Goal: Task Accomplishment & Management: Complete application form

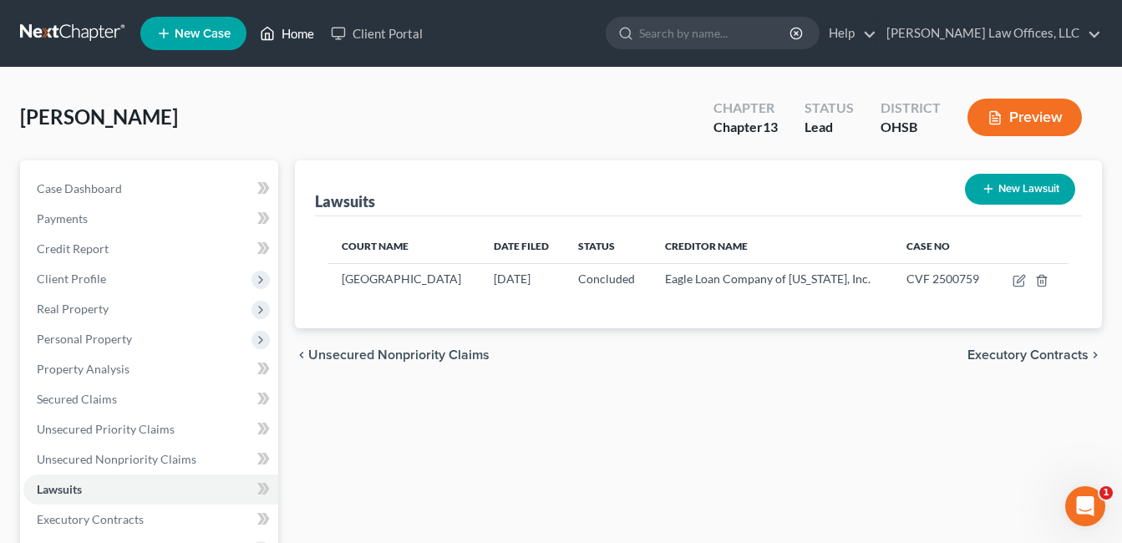
click at [285, 33] on link "Home" at bounding box center [286, 33] width 71 height 30
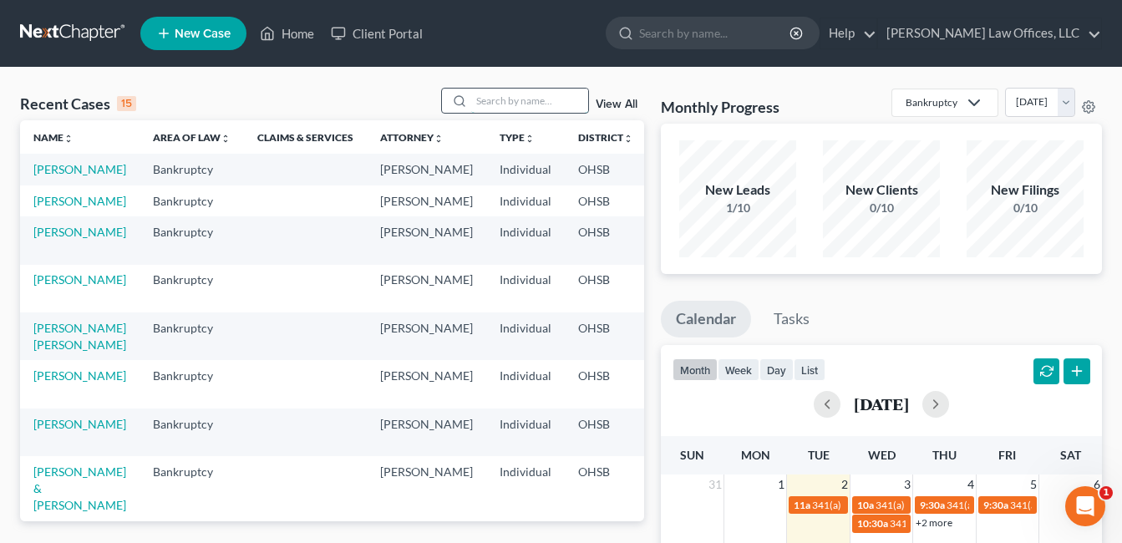
click at [518, 102] on input "search" at bounding box center [529, 101] width 117 height 24
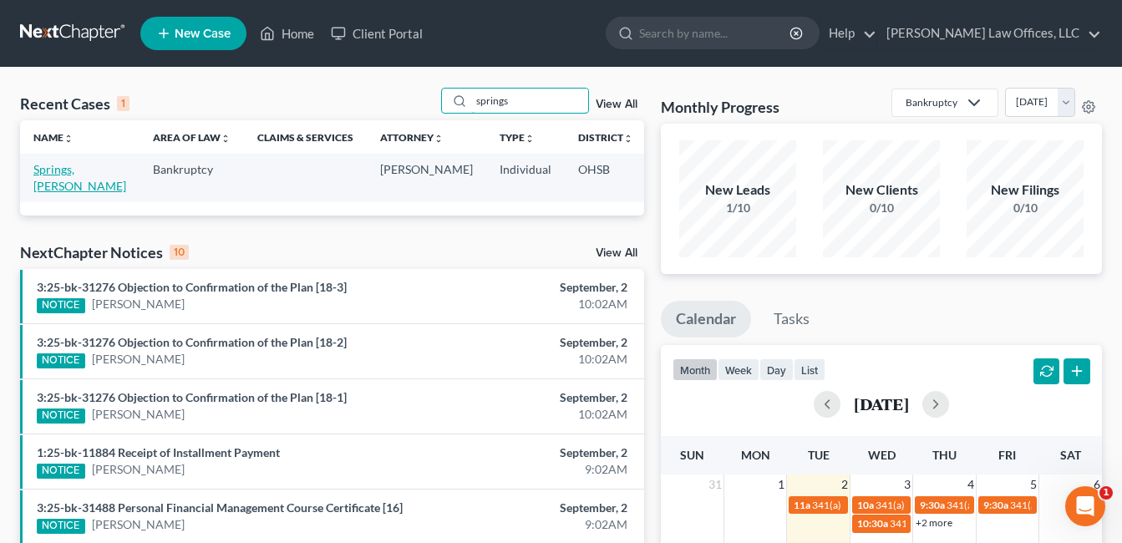
type input "springs"
click at [74, 188] on link "Springs, [PERSON_NAME]" at bounding box center [79, 177] width 93 height 31
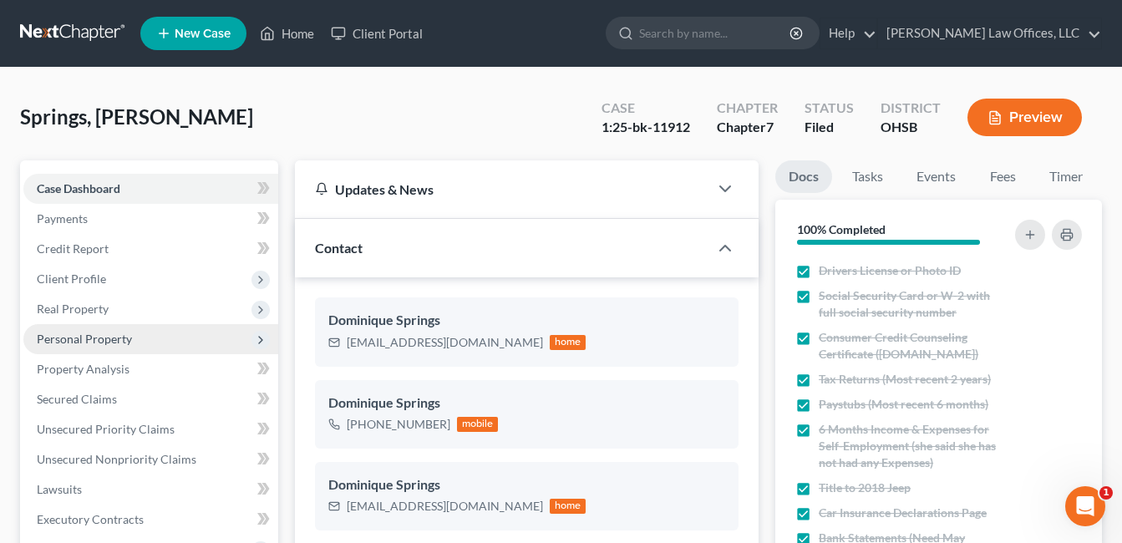
click at [112, 342] on span "Personal Property" at bounding box center [84, 339] width 95 height 14
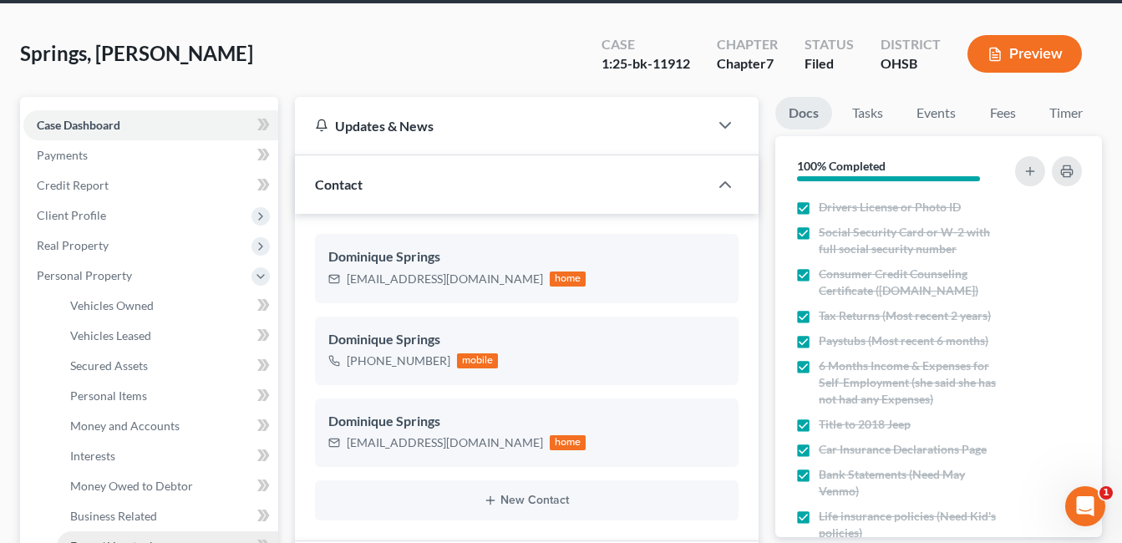
scroll to position [251, 0]
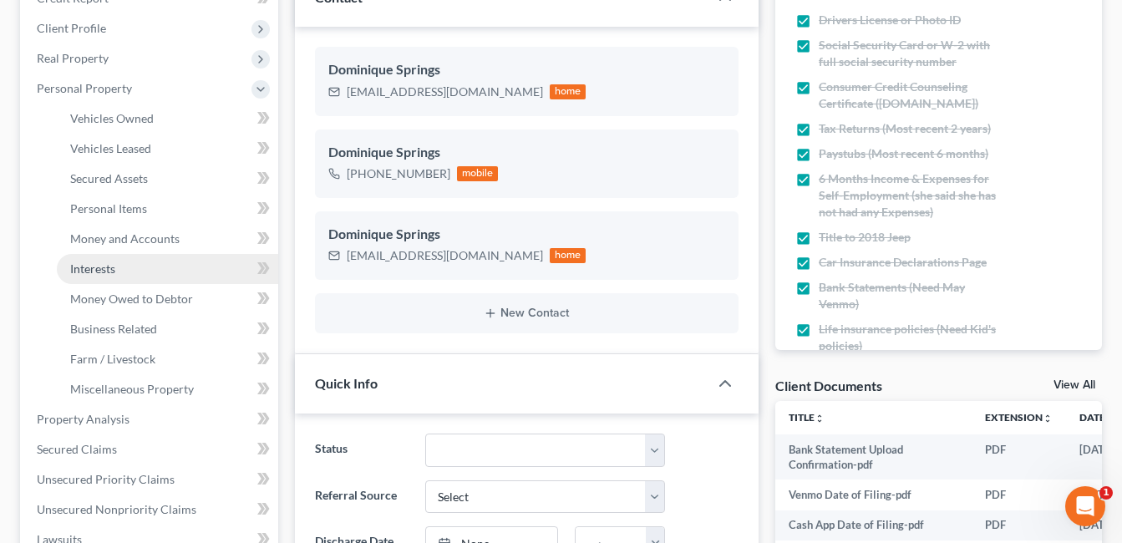
click at [132, 271] on link "Interests" at bounding box center [167, 269] width 221 height 30
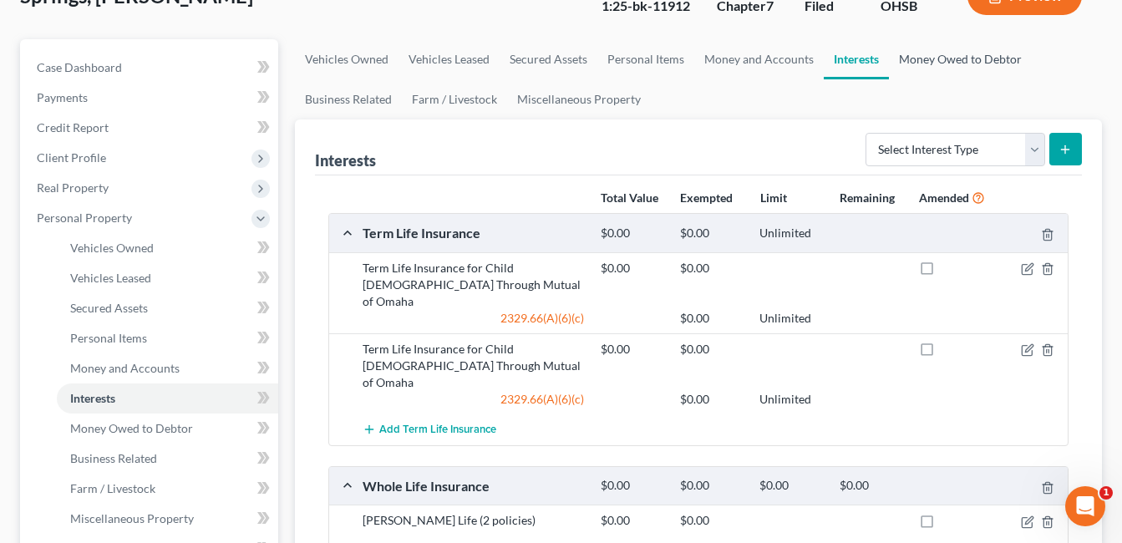
scroll to position [84, 0]
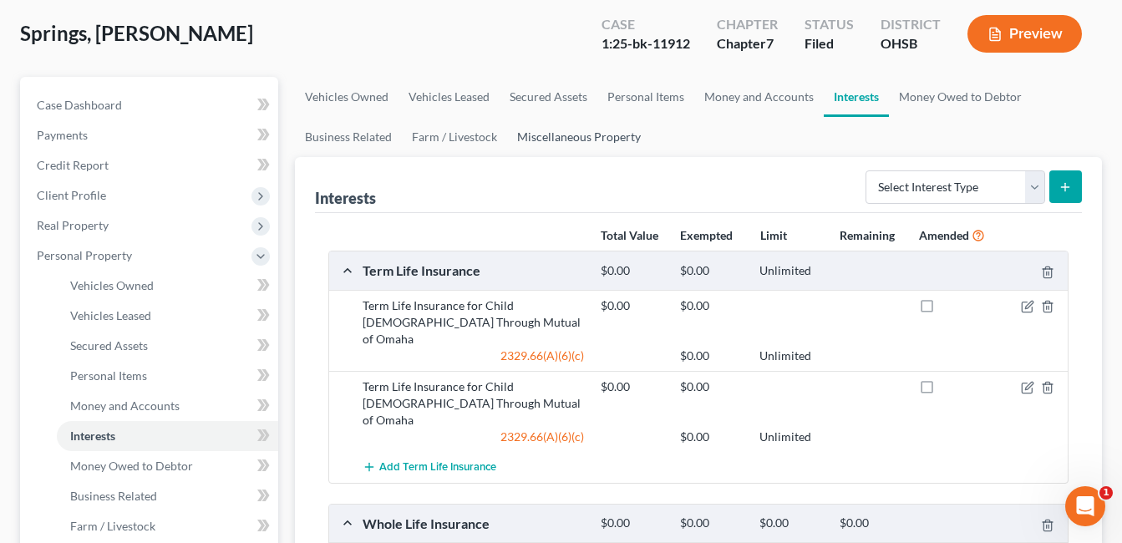
click at [557, 138] on link "Miscellaneous Property" at bounding box center [579, 137] width 144 height 40
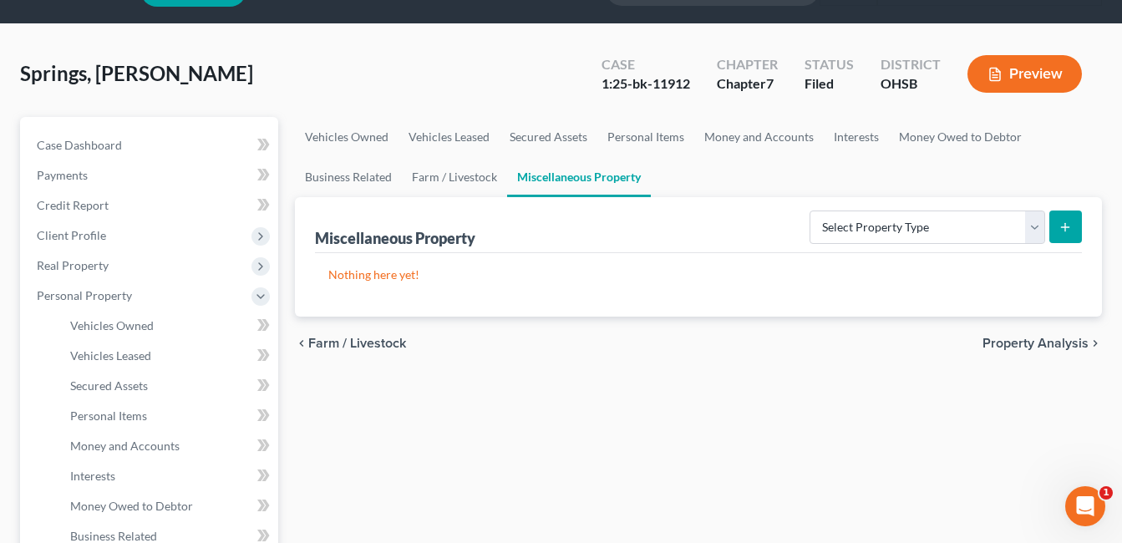
scroll to position [84, 0]
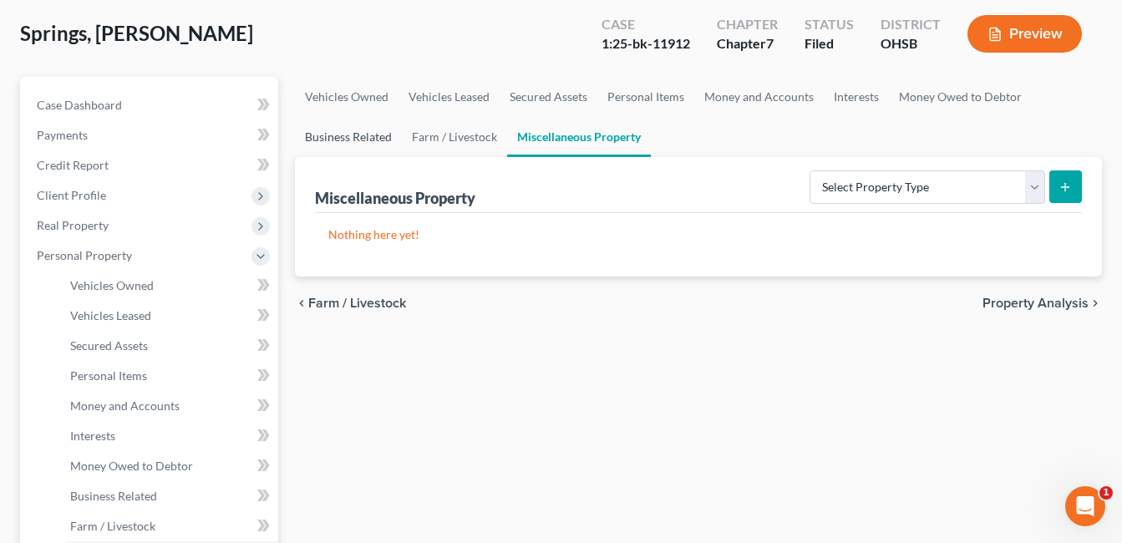
click at [356, 129] on link "Business Related" at bounding box center [348, 137] width 107 height 40
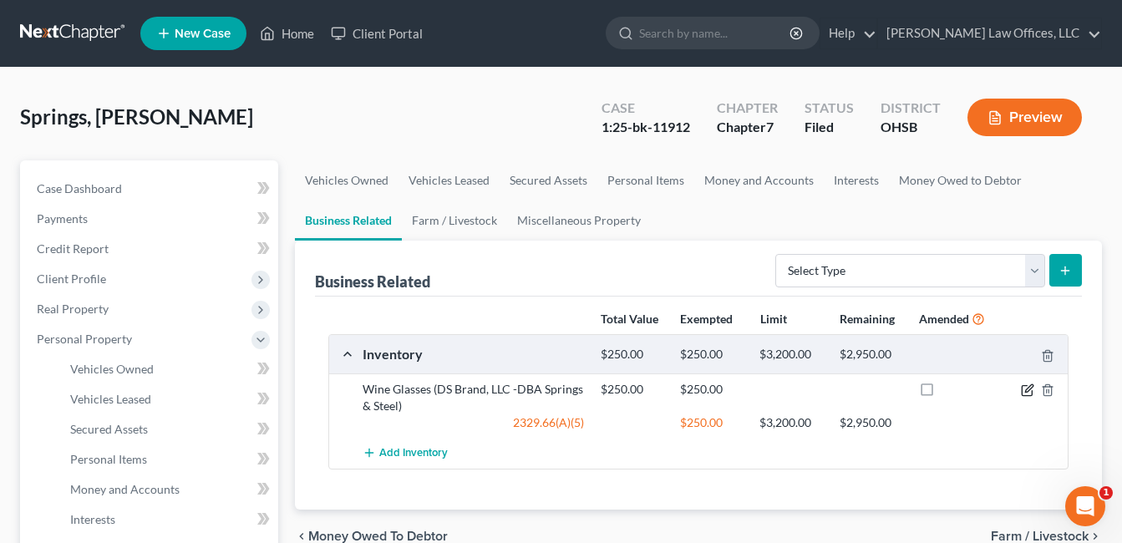
click at [1027, 392] on icon "button" at bounding box center [1029, 388] width 8 height 8
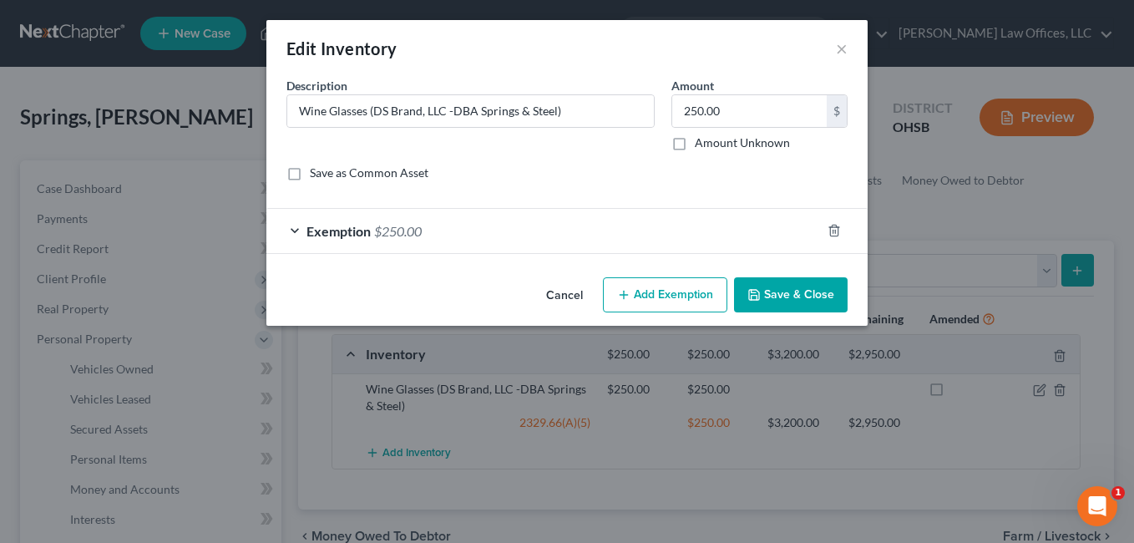
click at [784, 292] on button "Save & Close" at bounding box center [791, 294] width 114 height 35
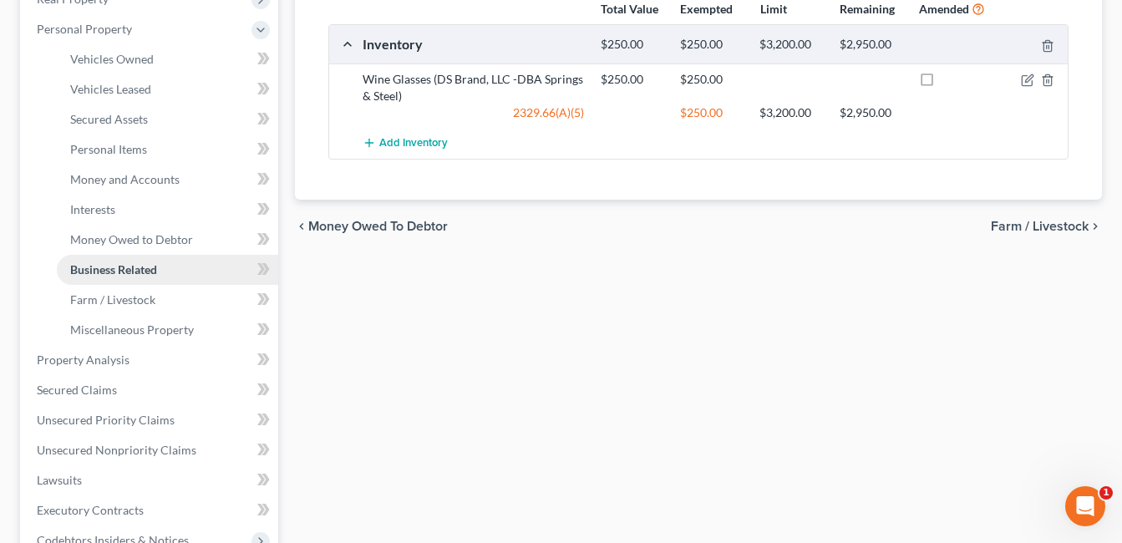
scroll to position [334, 0]
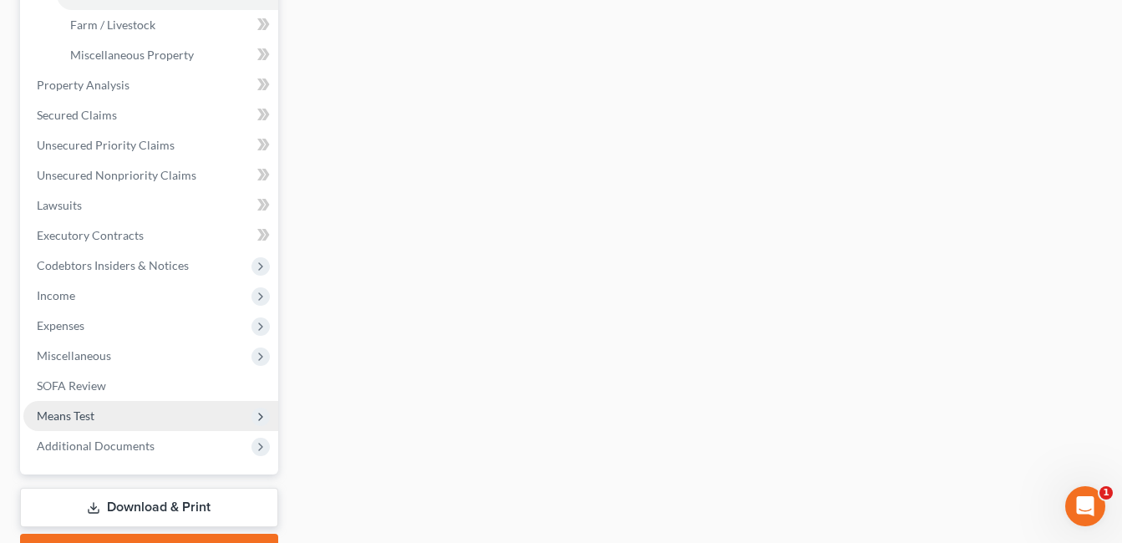
click at [134, 409] on span "Means Test" at bounding box center [150, 416] width 255 height 30
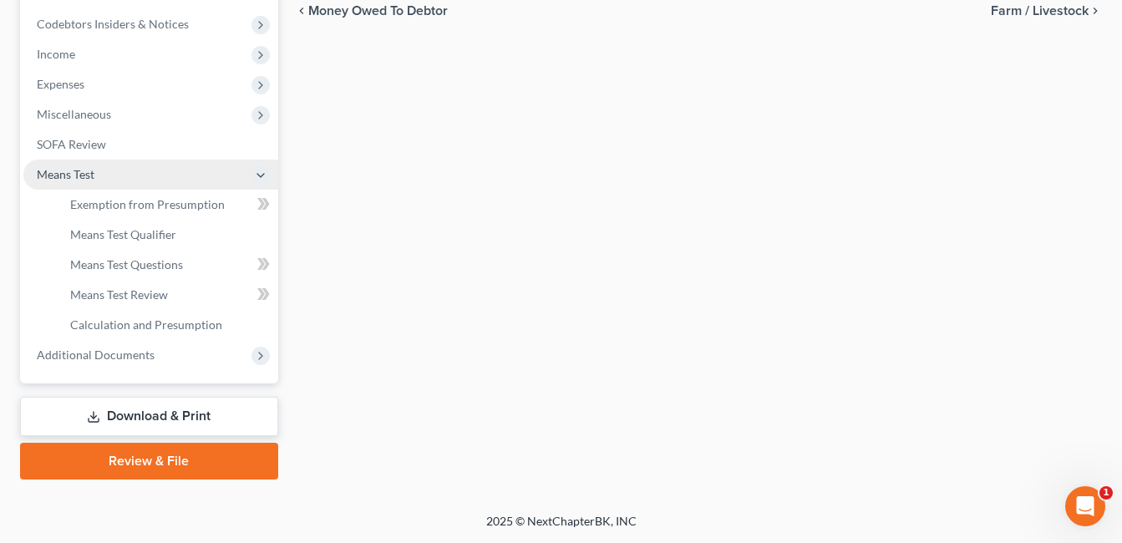
scroll to position [525, 0]
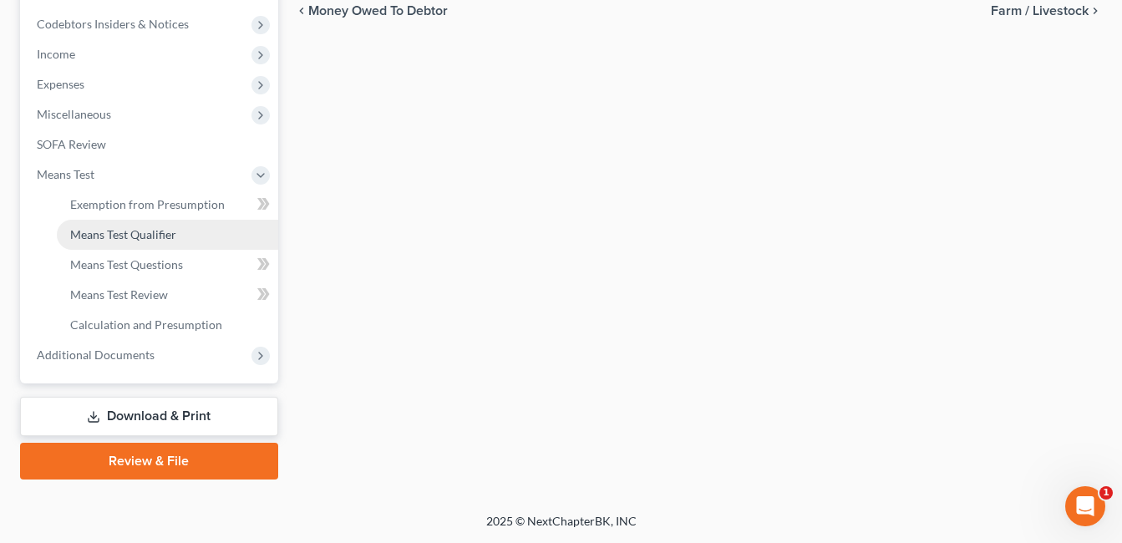
click at [160, 230] on span "Means Test Qualifier" at bounding box center [123, 234] width 106 height 14
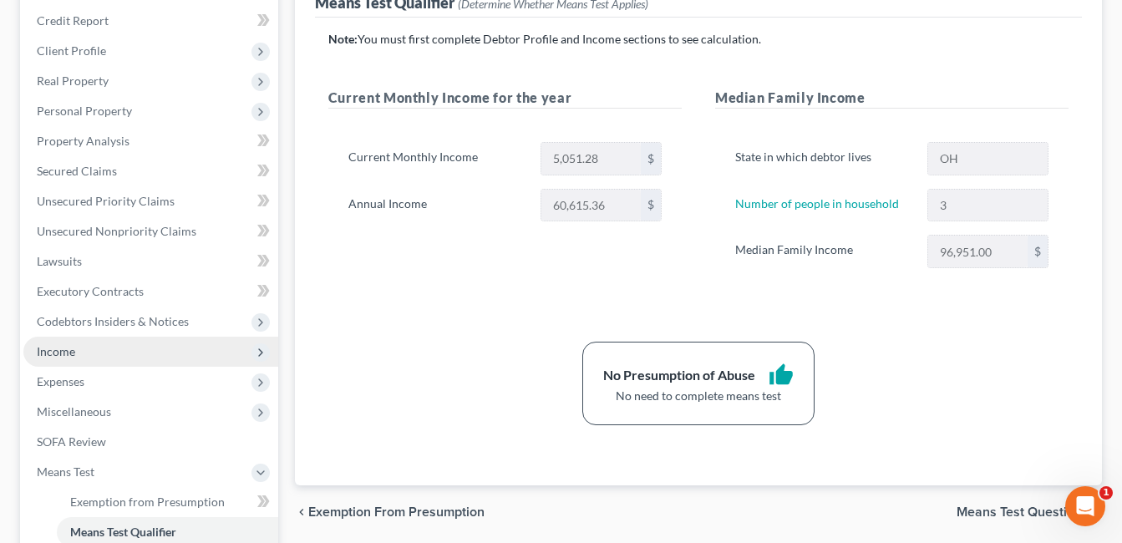
scroll to position [251, 0]
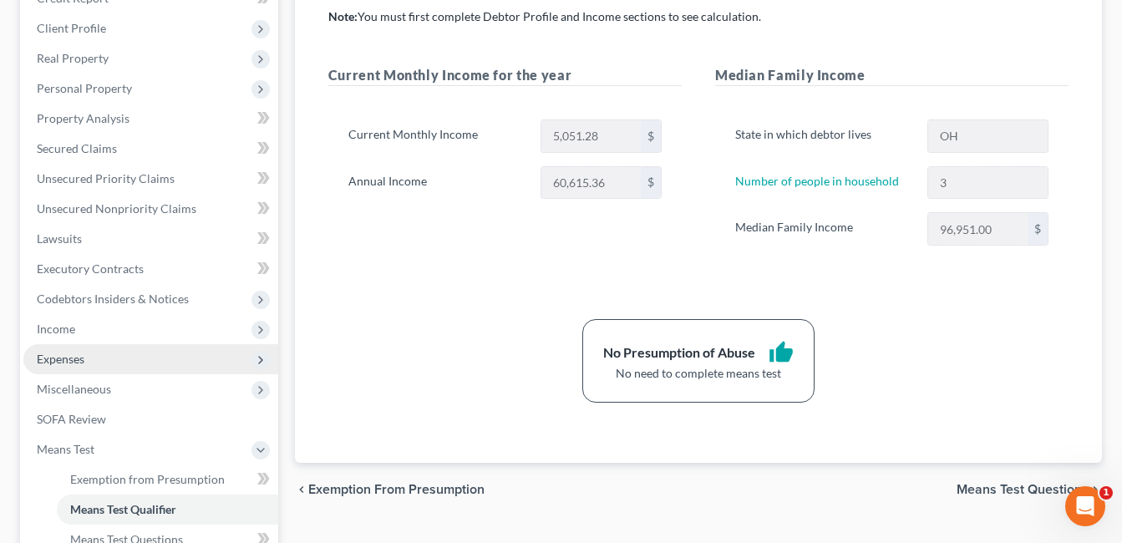
click at [175, 362] on span "Expenses" at bounding box center [150, 359] width 255 height 30
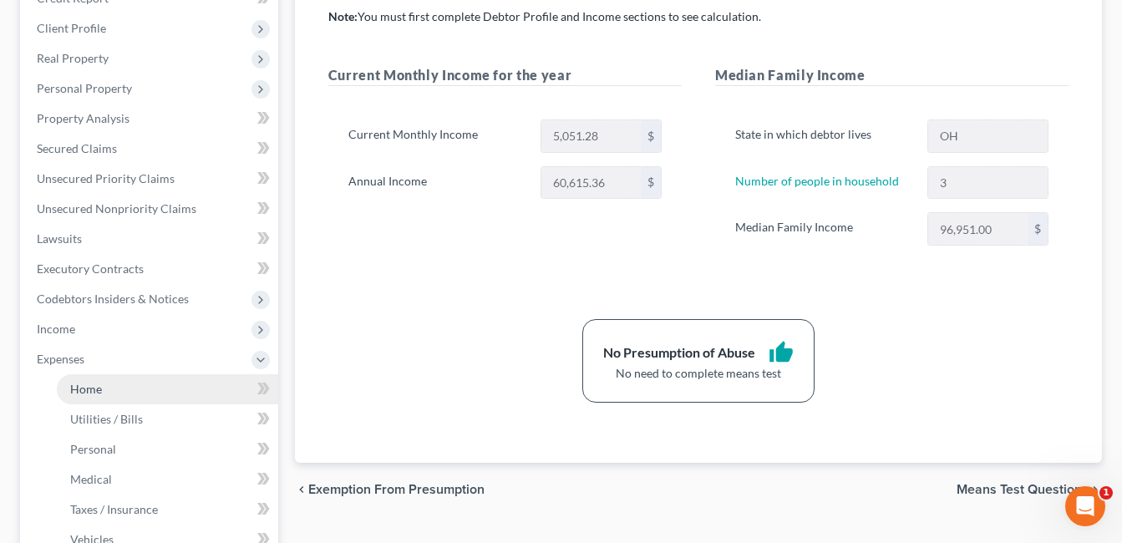
click at [143, 389] on link "Home" at bounding box center [167, 389] width 221 height 30
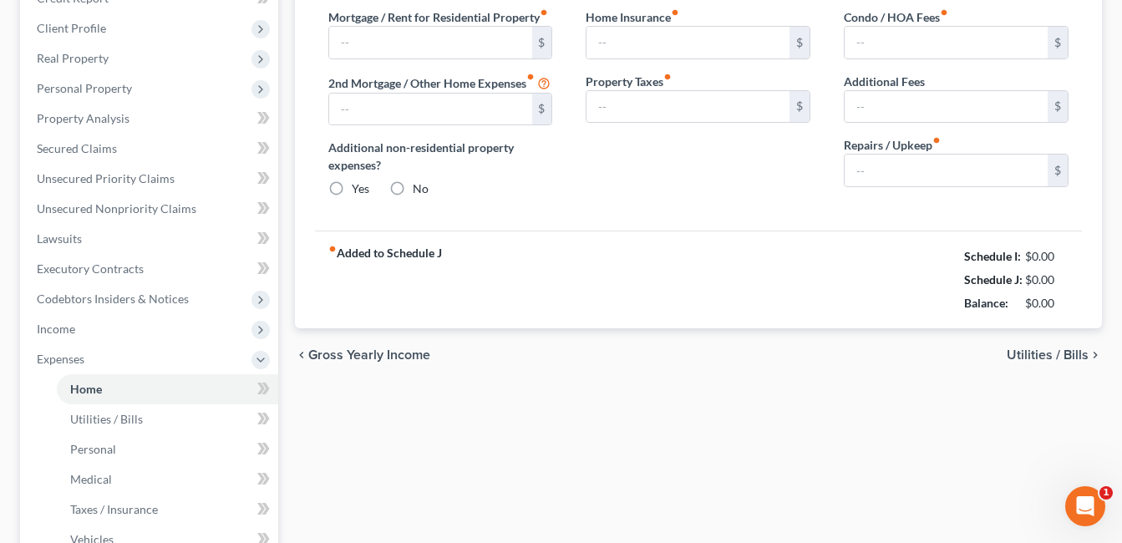
type input "1,732.00"
radio input "true"
type input "50.00"
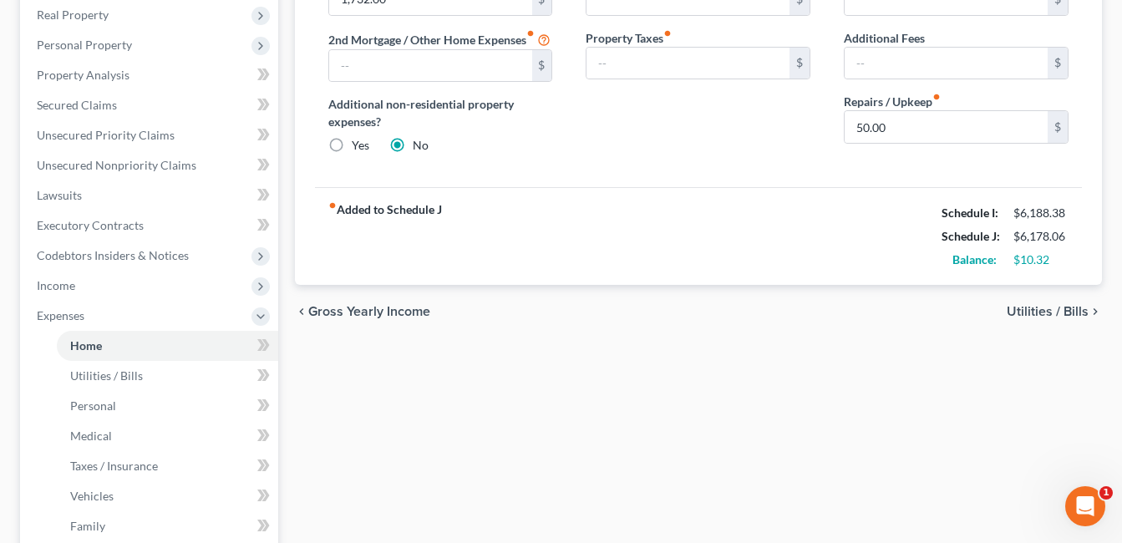
scroll to position [334, 0]
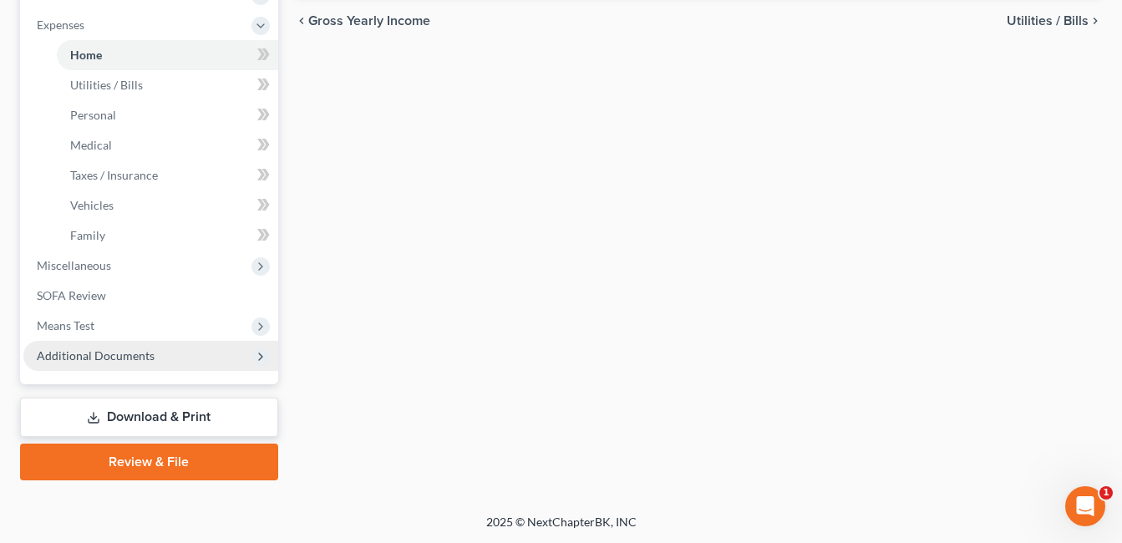
click at [105, 353] on span "Additional Documents" at bounding box center [96, 355] width 118 height 14
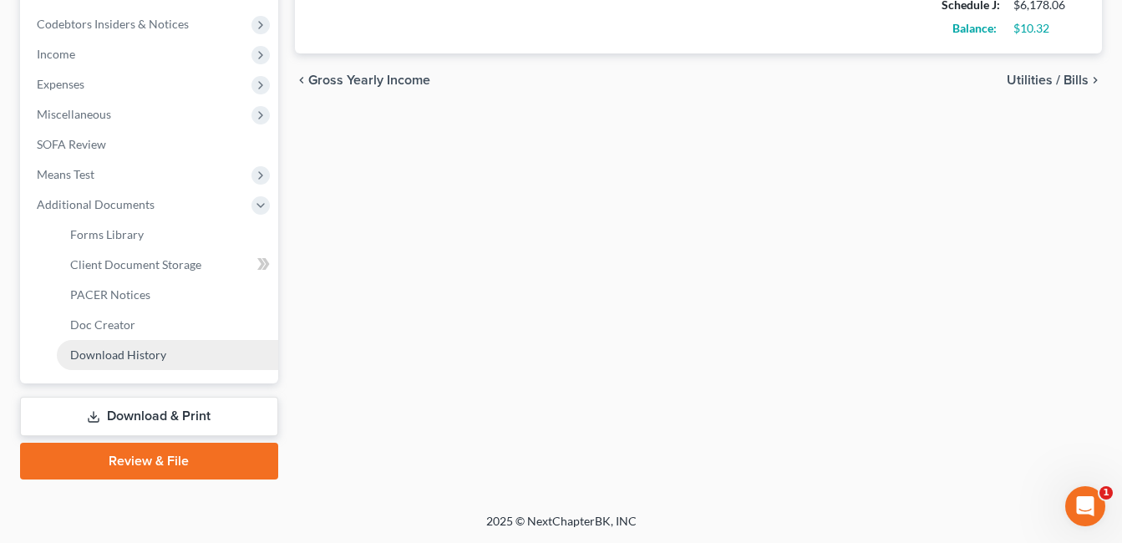
scroll to position [525, 0]
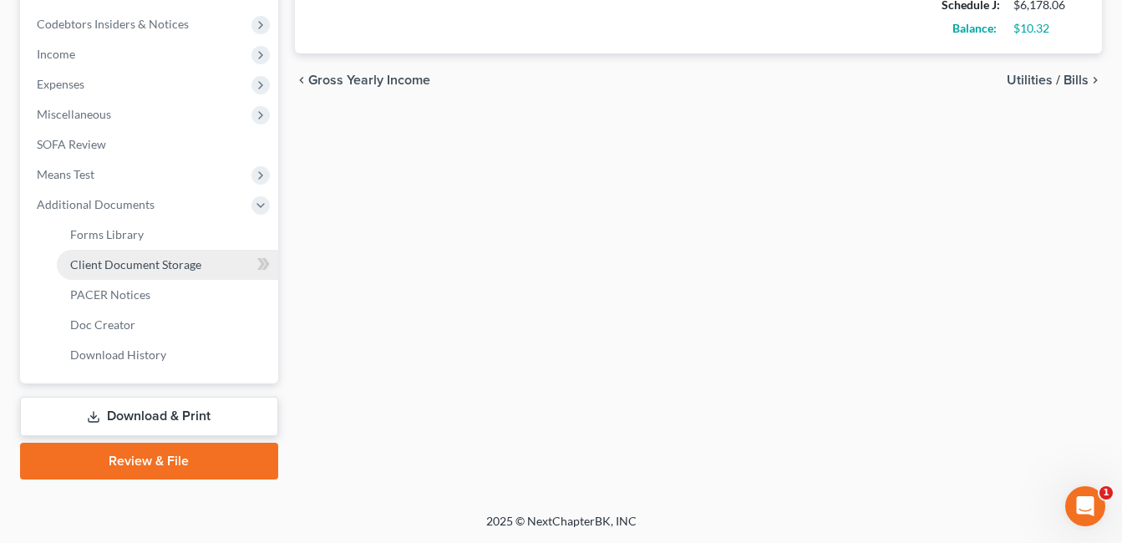
click at [200, 267] on link "Client Document Storage" at bounding box center [167, 265] width 221 height 30
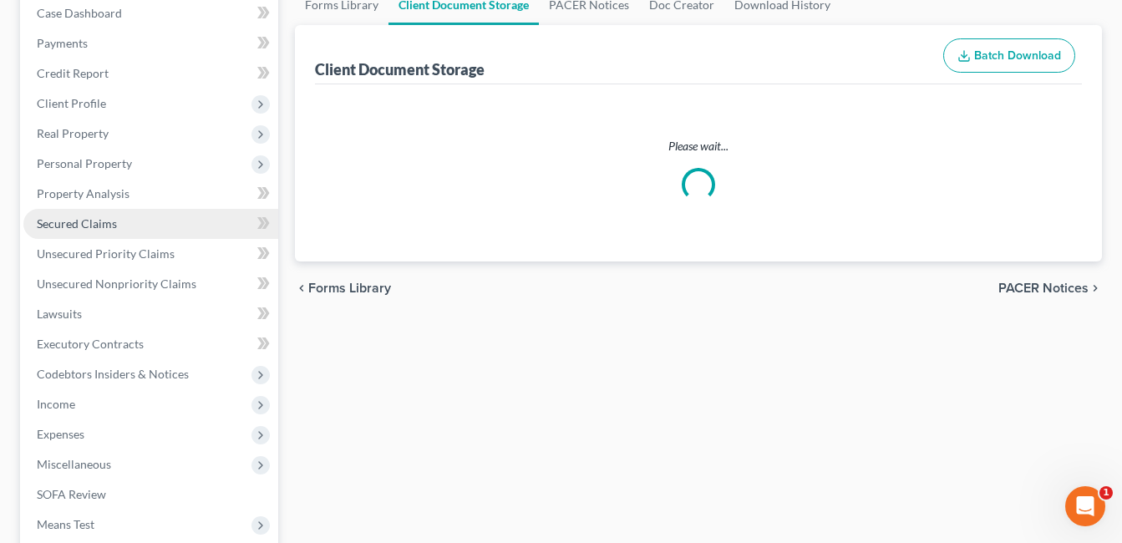
scroll to position [16, 0]
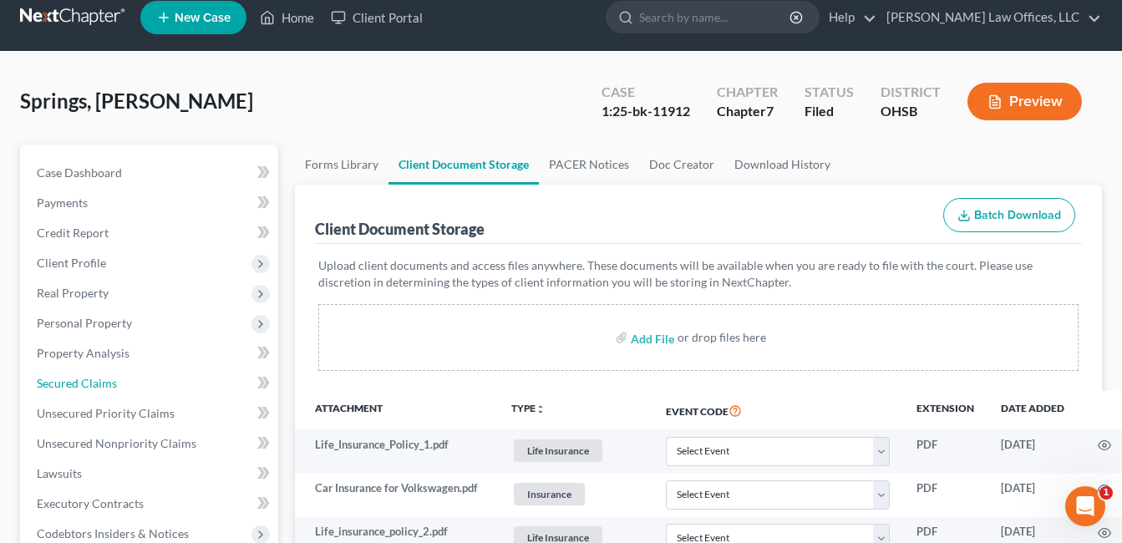
click at [142, 398] on link "Secured Claims" at bounding box center [150, 383] width 255 height 30
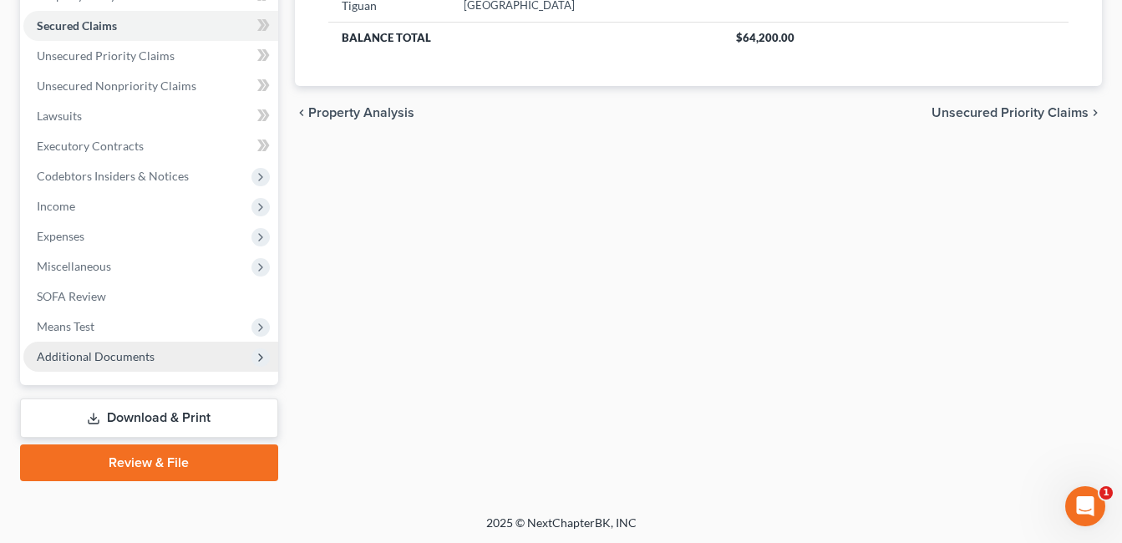
scroll to position [375, 0]
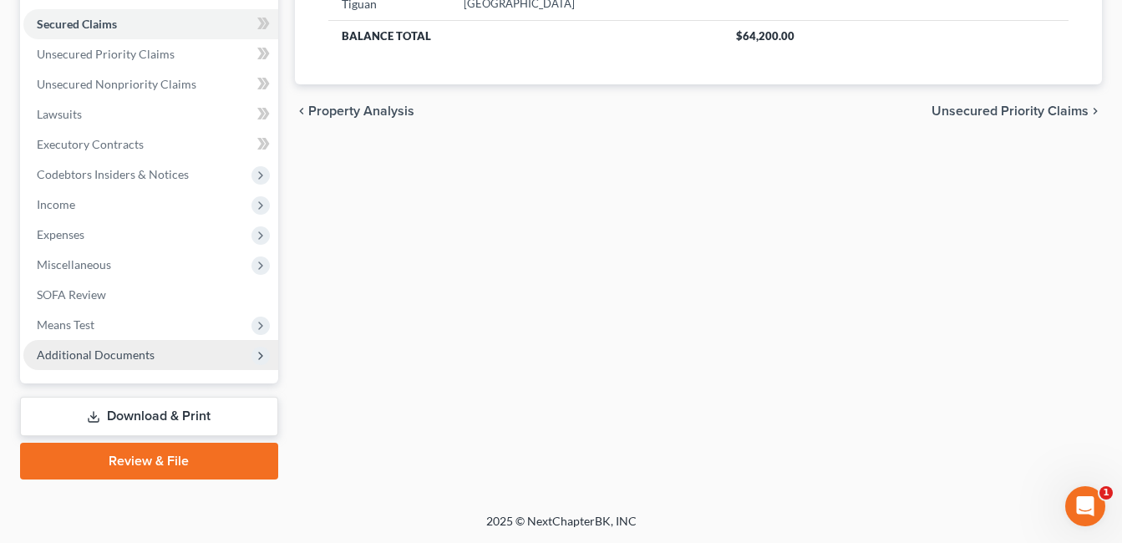
click at [162, 353] on span "Additional Documents" at bounding box center [150, 355] width 255 height 30
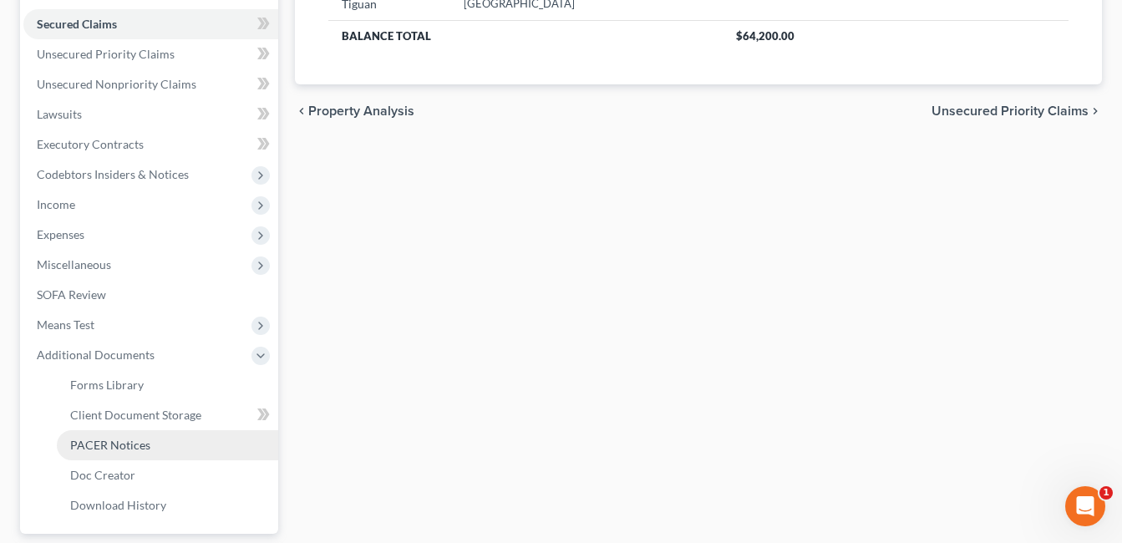
click at [143, 449] on span "PACER Notices" at bounding box center [110, 445] width 80 height 14
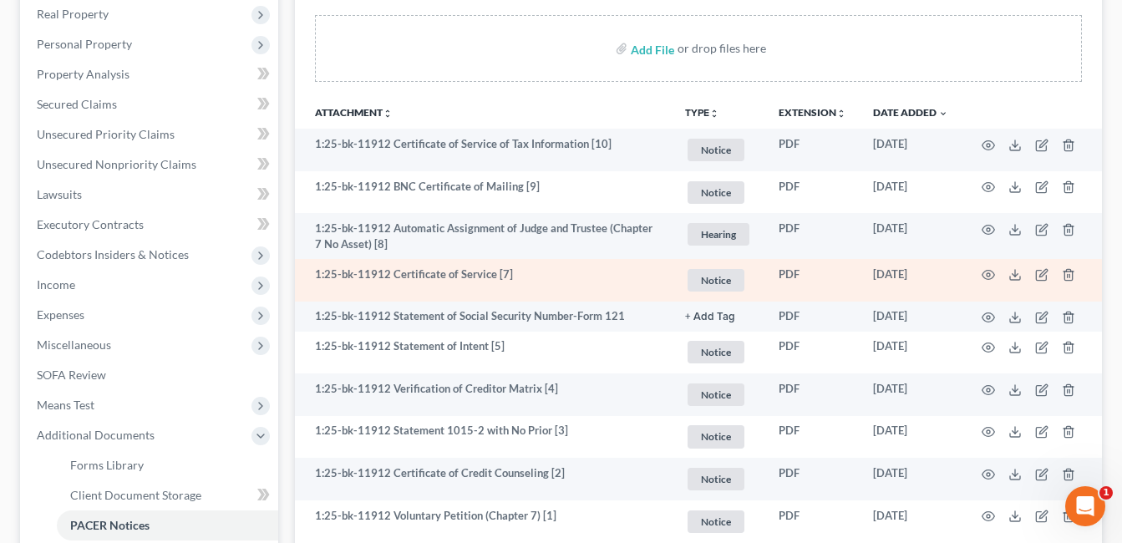
scroll to position [334, 0]
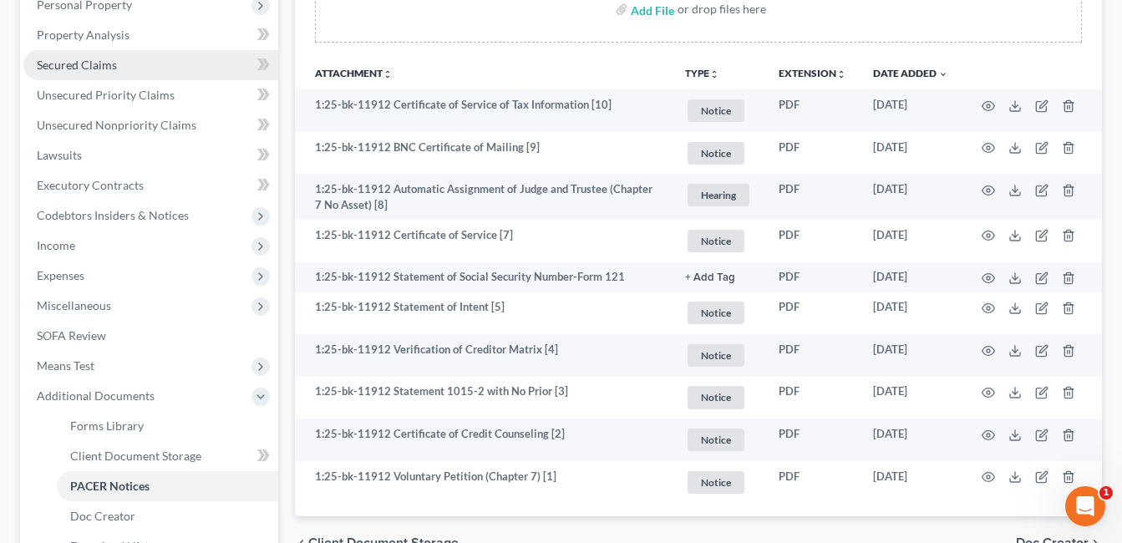
click at [93, 71] on span "Secured Claims" at bounding box center [77, 65] width 80 height 14
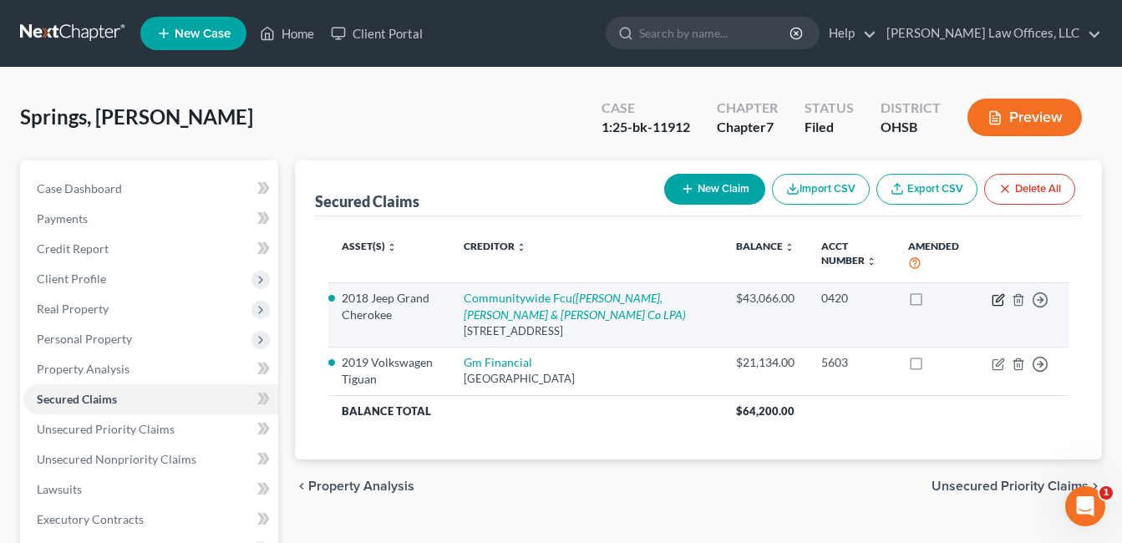
click at [997, 297] on icon "button" at bounding box center [998, 299] width 13 height 13
select select "15"
select select "0"
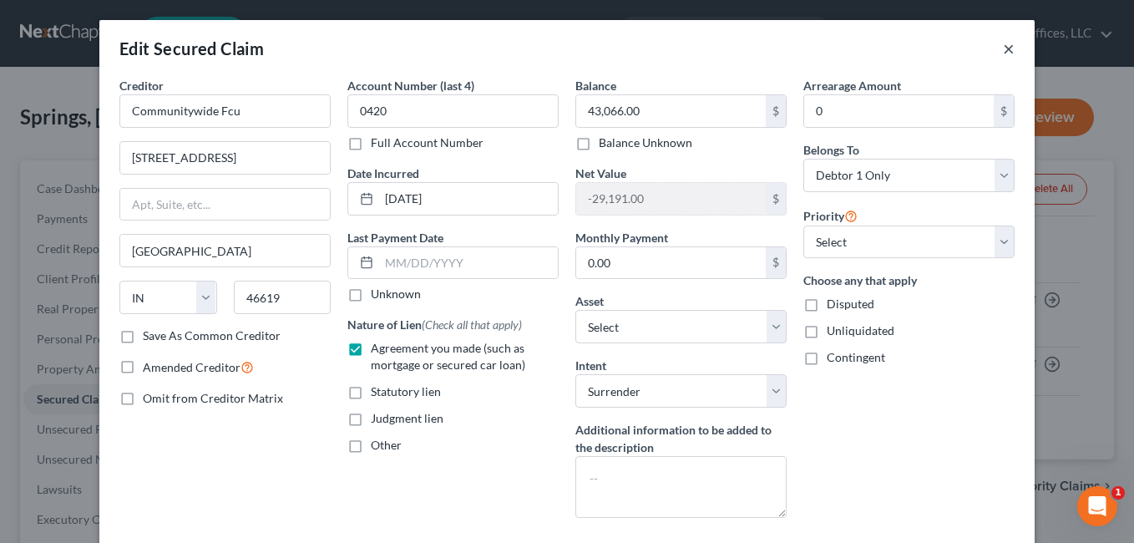
click at [1003, 49] on button "×" at bounding box center [1009, 48] width 12 height 20
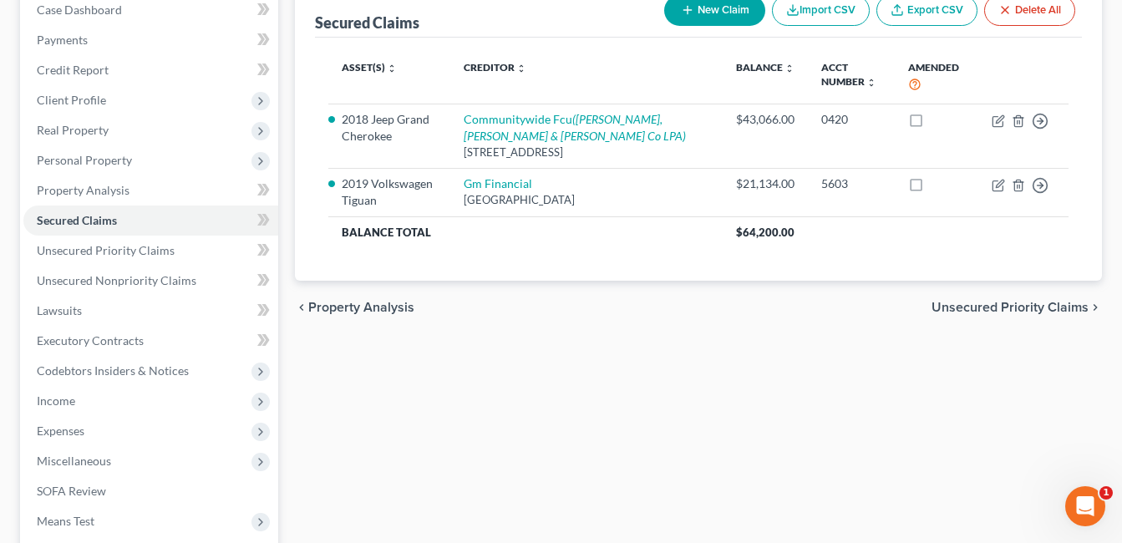
scroll to position [375, 0]
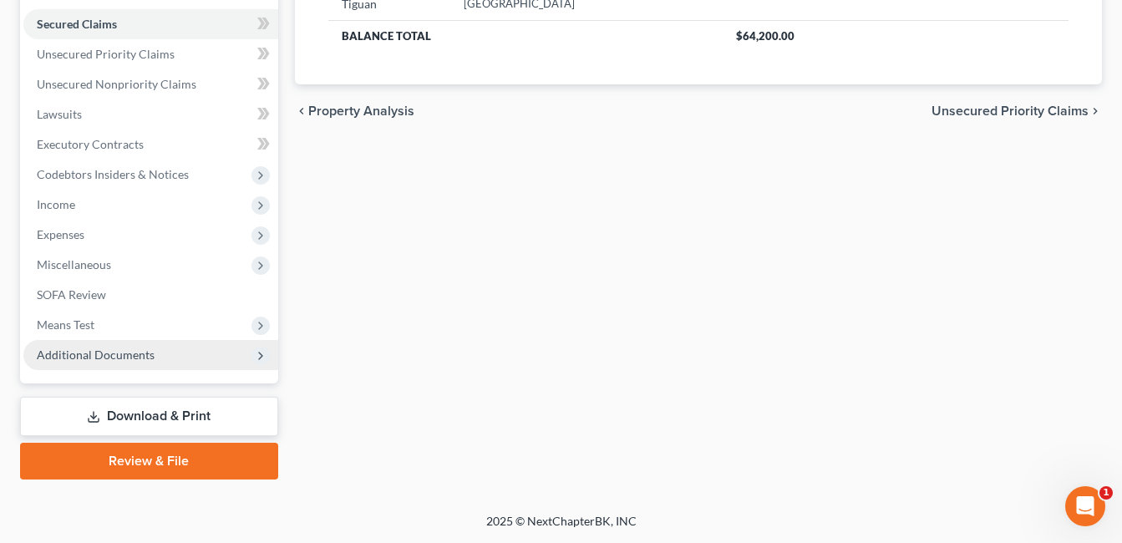
drag, startPoint x: 161, startPoint y: 357, endPoint x: 169, endPoint y: 362, distance: 9.0
click at [161, 357] on span "Additional Documents" at bounding box center [150, 355] width 255 height 30
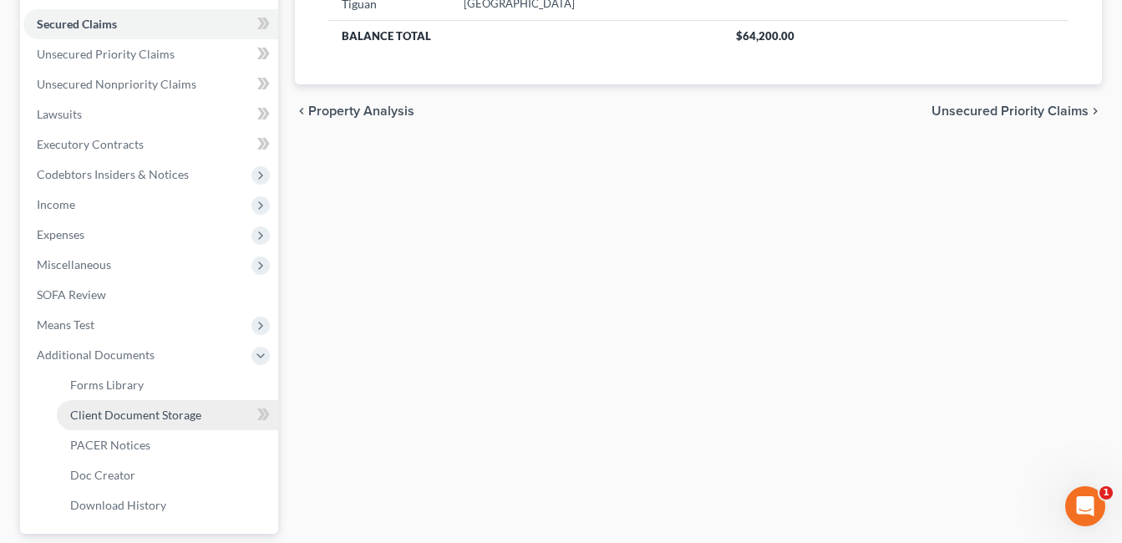
click at [174, 408] on span "Client Document Storage" at bounding box center [135, 415] width 131 height 14
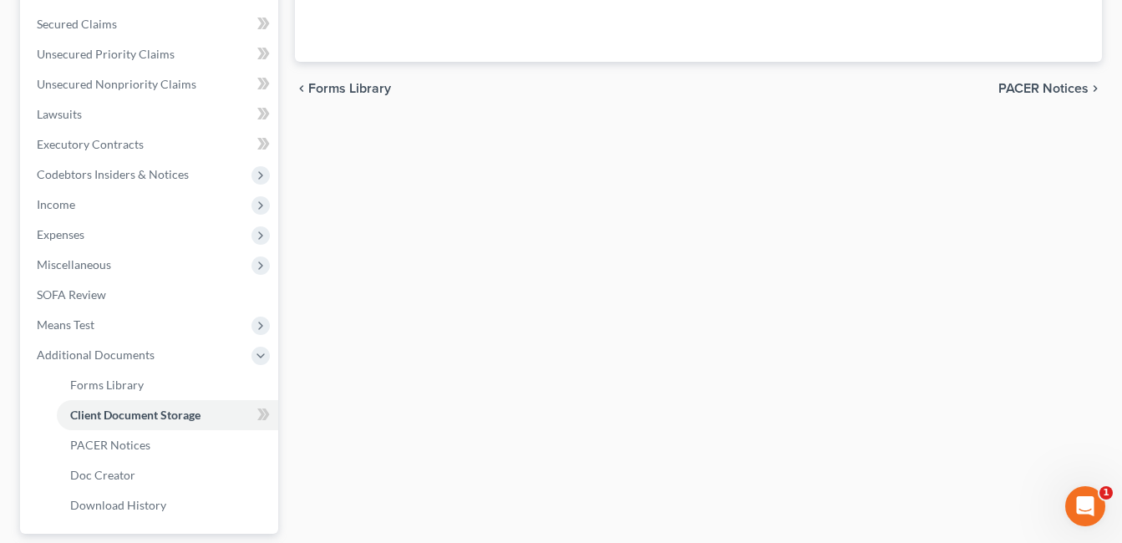
scroll to position [145, 0]
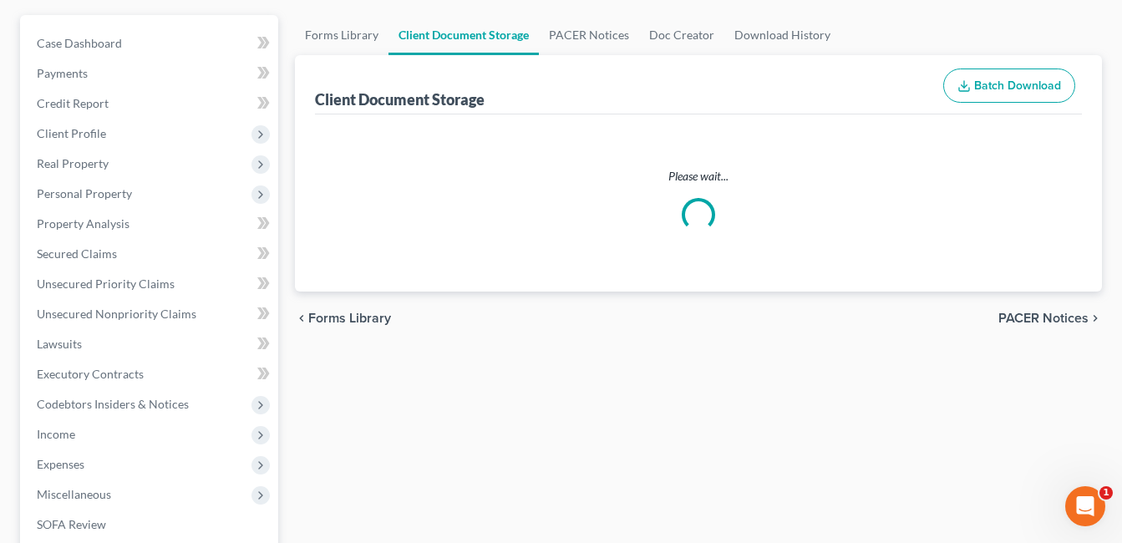
select select "7"
select select "52"
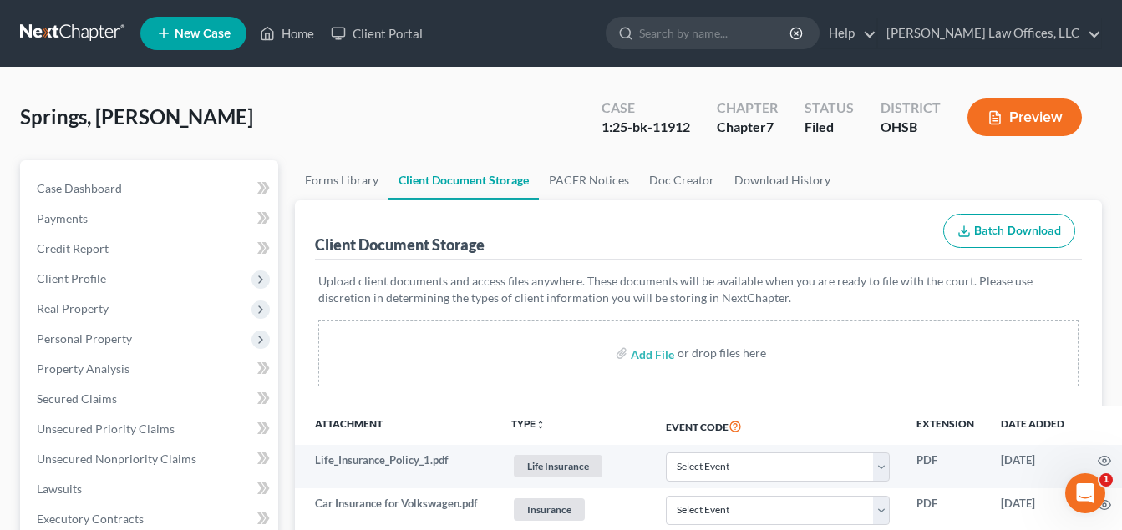
scroll to position [501, 0]
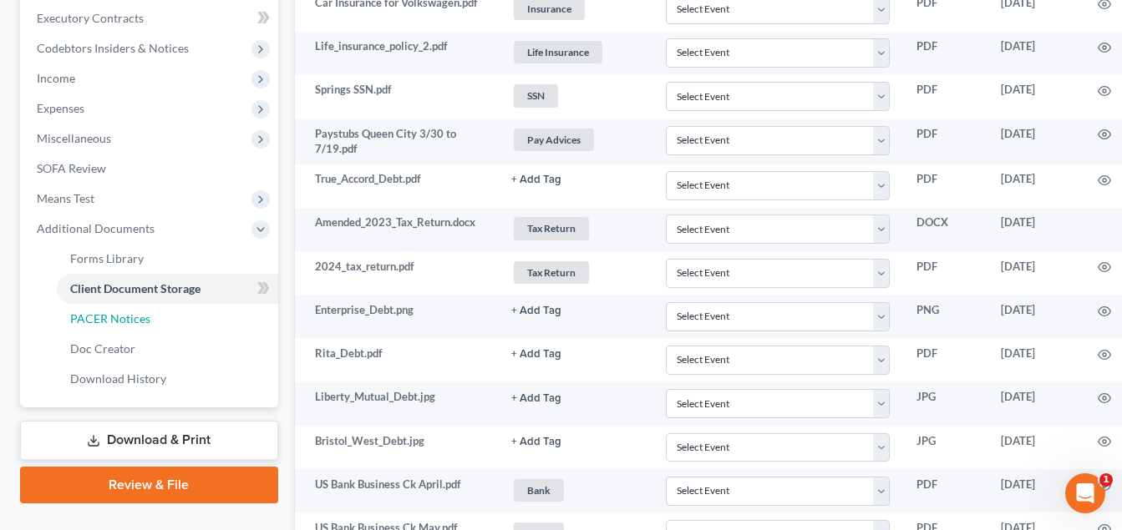
click at [166, 313] on link "PACER Notices" at bounding box center [167, 319] width 221 height 30
